Goal: Find specific page/section

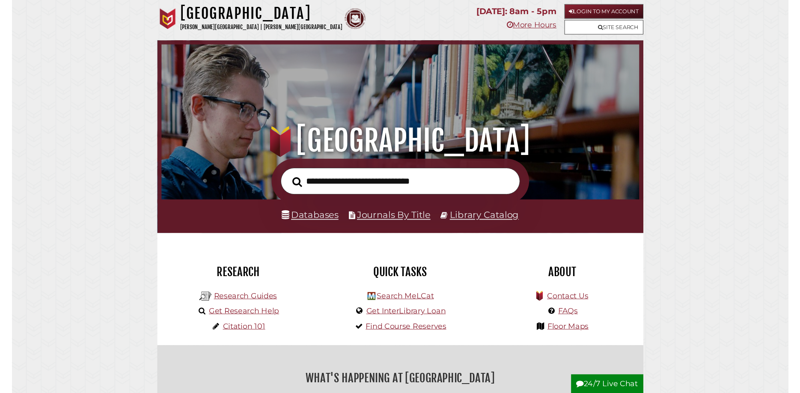
scroll to position [163, 488]
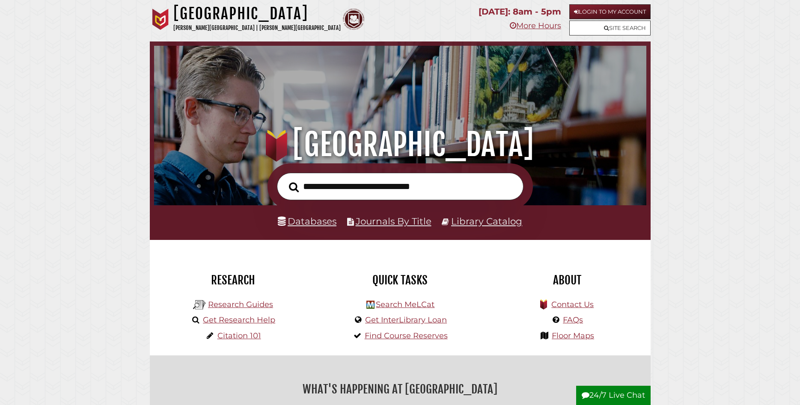
scroll to position [163, 488]
click at [305, 219] on link "Databases" at bounding box center [307, 221] width 59 height 11
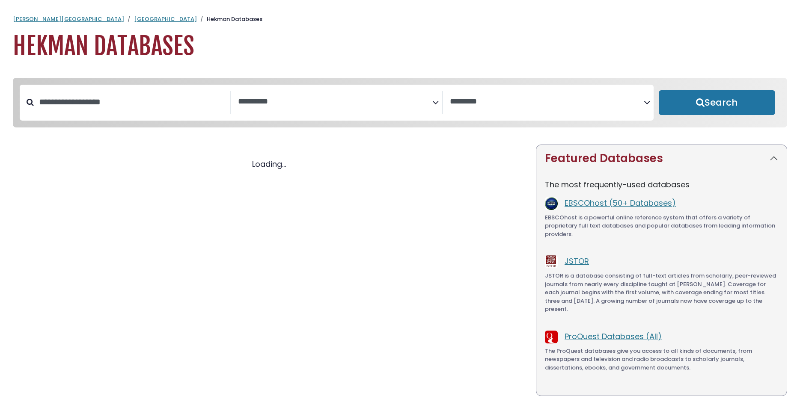
select select "Database Subject Filter"
select select "Database Vendors Filter"
select select "Database Subject Filter"
select select "Database Vendors Filter"
